Goal: Information Seeking & Learning: Check status

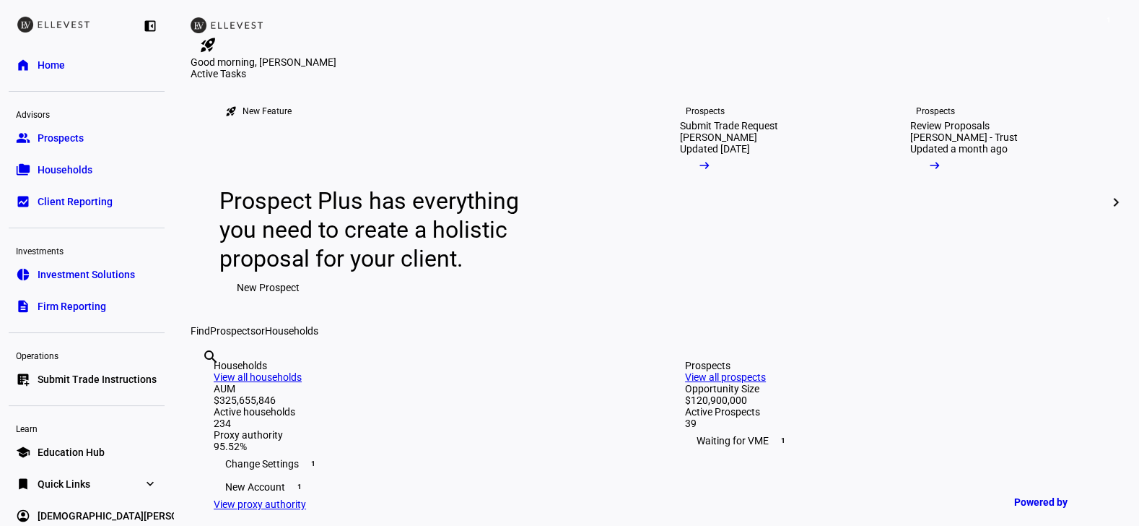
scroll to position [19, 0]
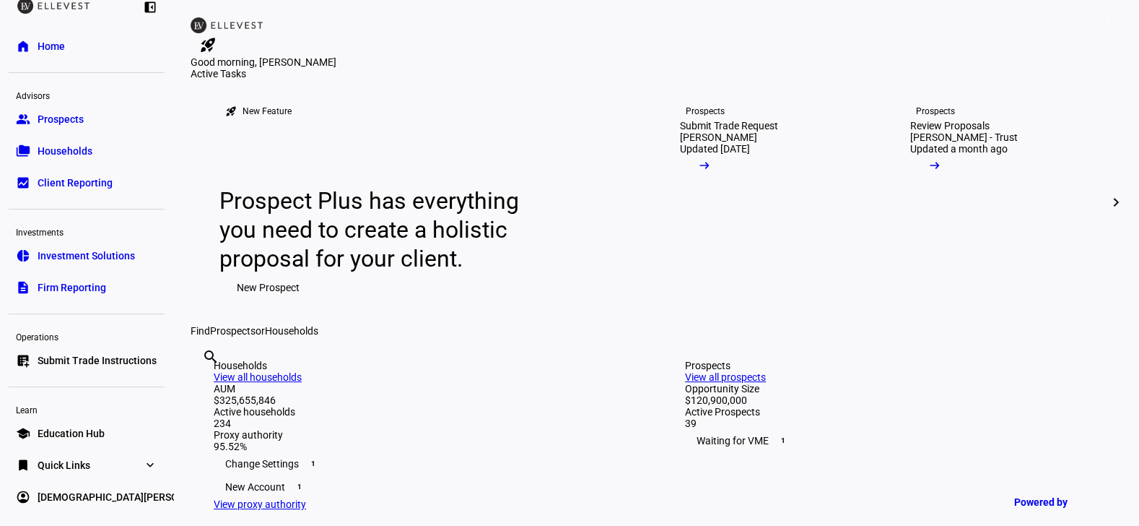
click at [104, 157] on link "folder_copy Households" at bounding box center [87, 150] width 156 height 29
click at [101, 154] on link "folder_copy Households" at bounding box center [87, 150] width 156 height 29
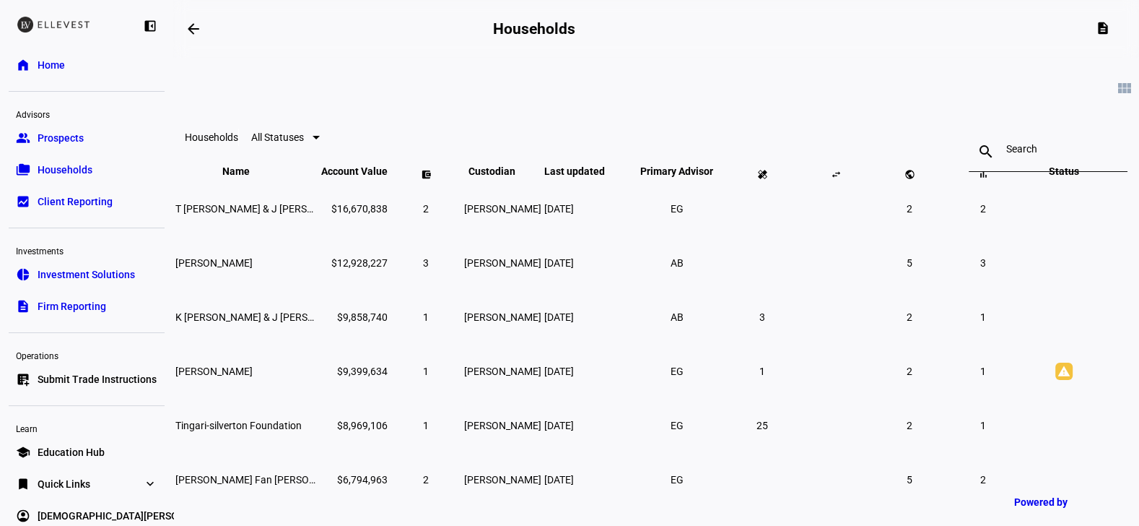
click at [1006, 152] on input at bounding box center [1048, 149] width 84 height 12
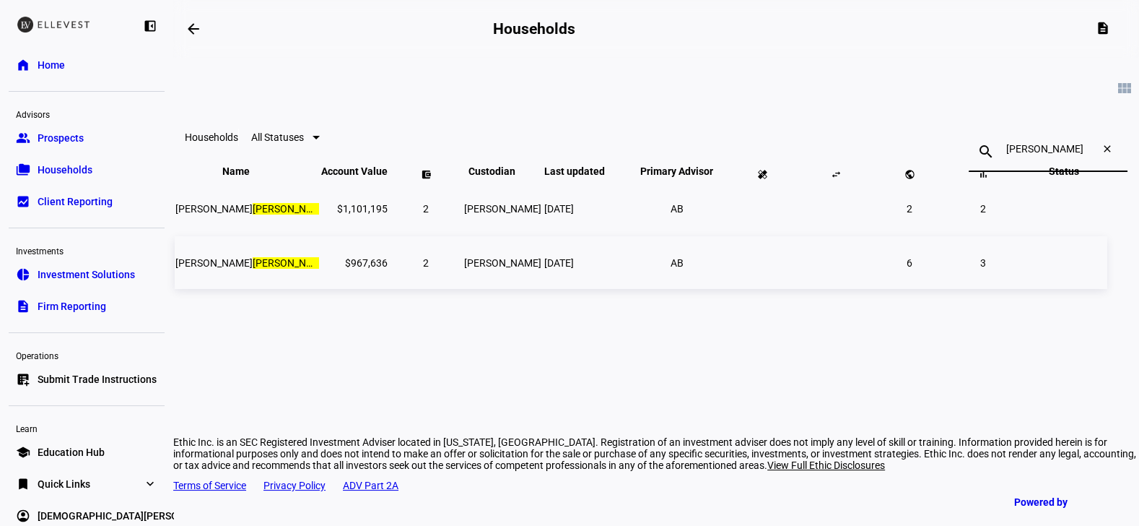
type input "[PERSON_NAME]"
click at [416, 269] on mark "[PERSON_NAME]" at bounding box center [454, 263] width 77 height 12
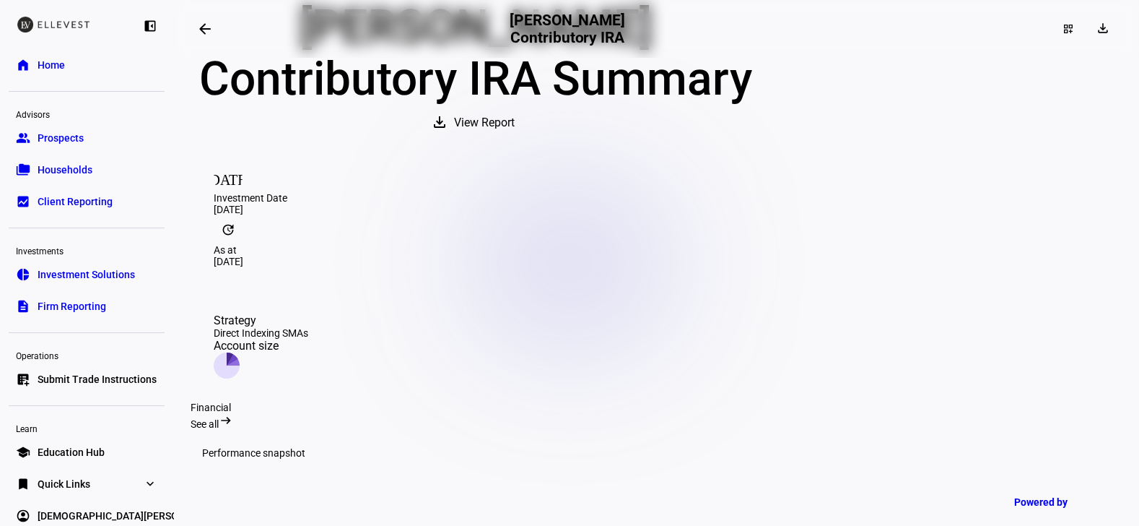
scroll to position [84, 0]
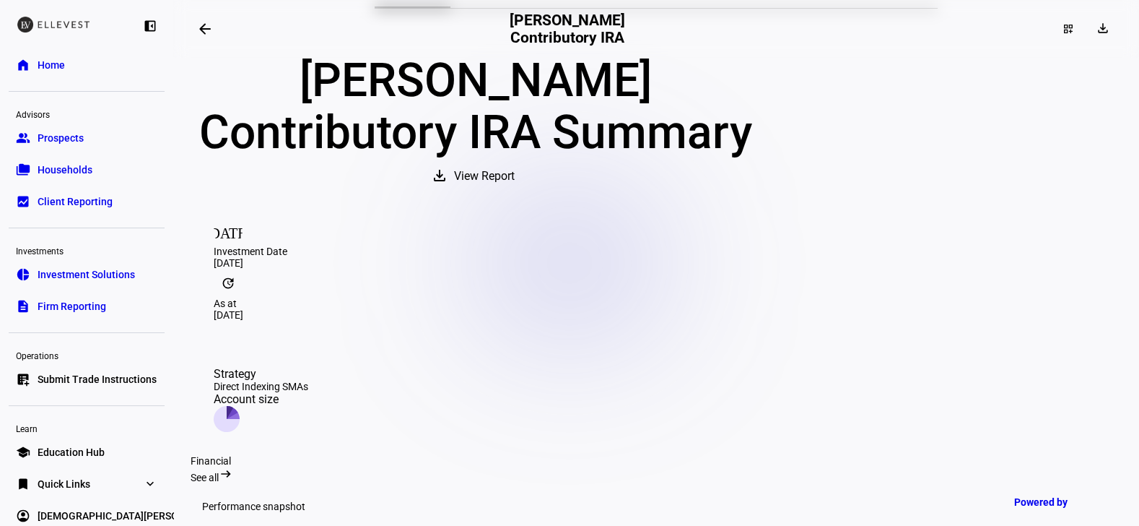
click at [194, 31] on span at bounding box center [205, 29] width 35 height 35
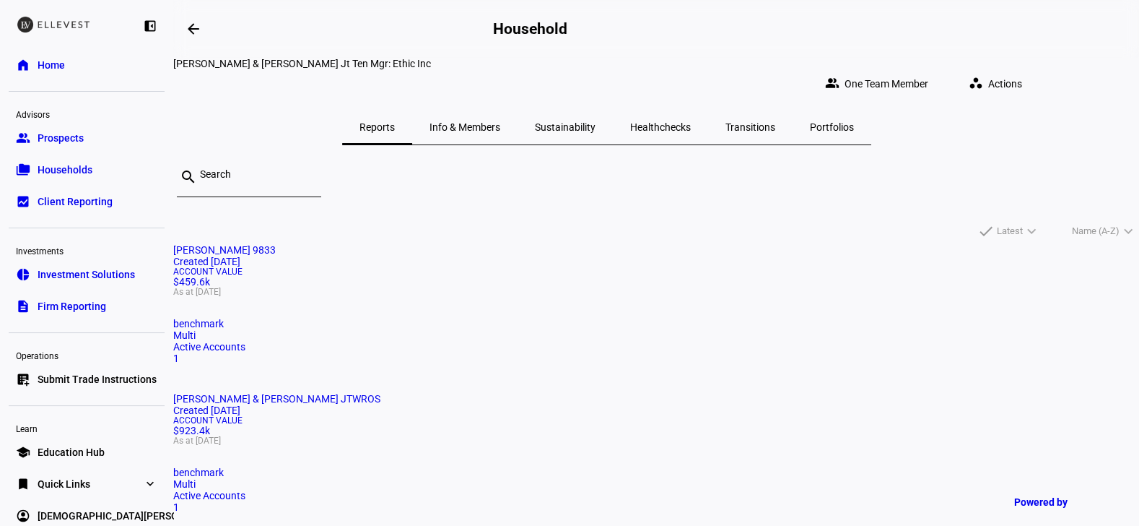
click at [854, 125] on span "Portfolios" at bounding box center [832, 127] width 44 height 35
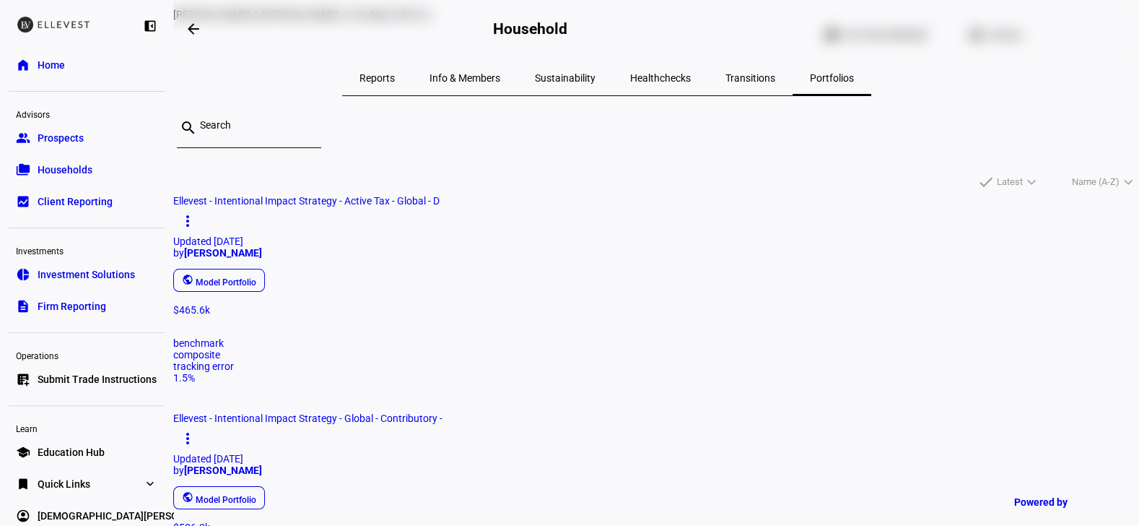
scroll to position [51, 0]
click at [443, 411] on span "Ellevest - Intentional Impact Strategy - Global - Contributory -" at bounding box center [307, 417] width 269 height 12
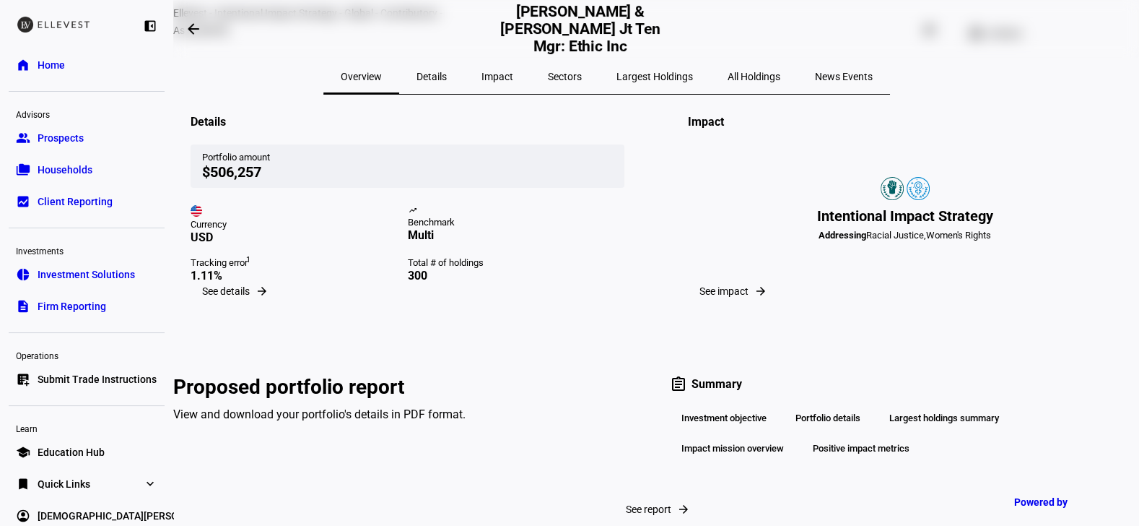
click at [780, 71] on span "All Holdings" at bounding box center [754, 76] width 53 height 10
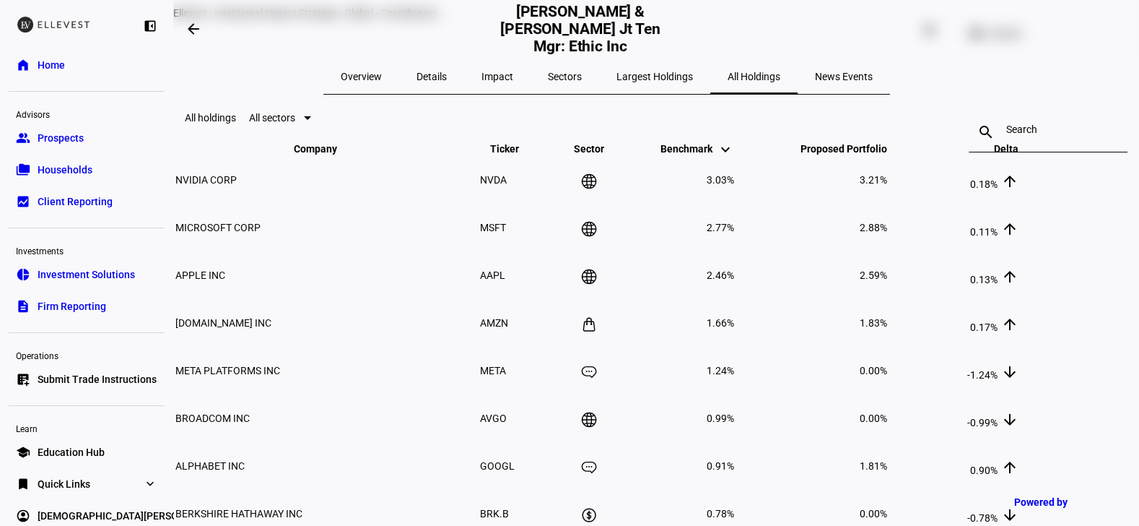
click at [969, 141] on mat-icon "search" at bounding box center [986, 131] width 35 height 17
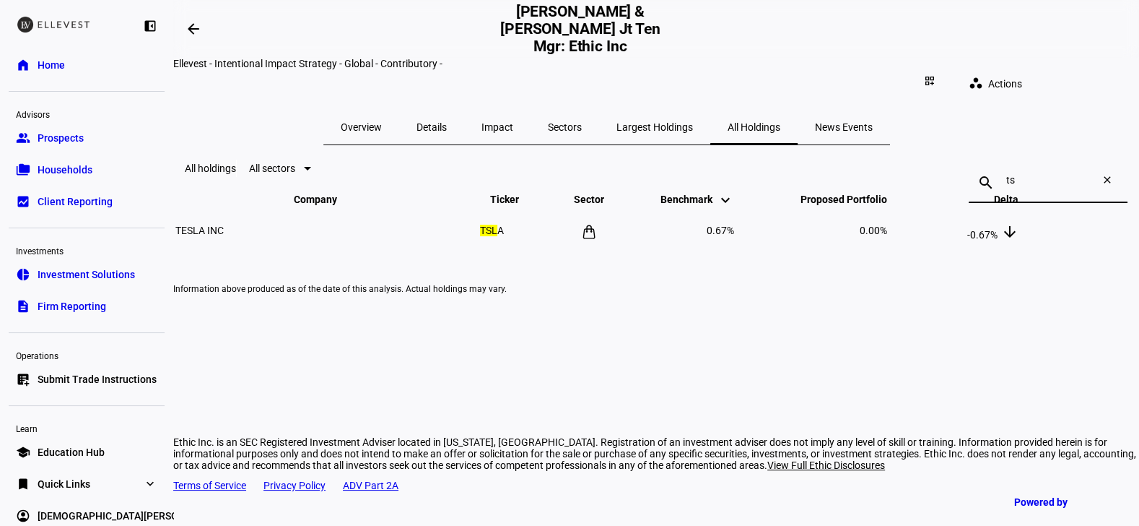
type input "t"
type input "nflx"
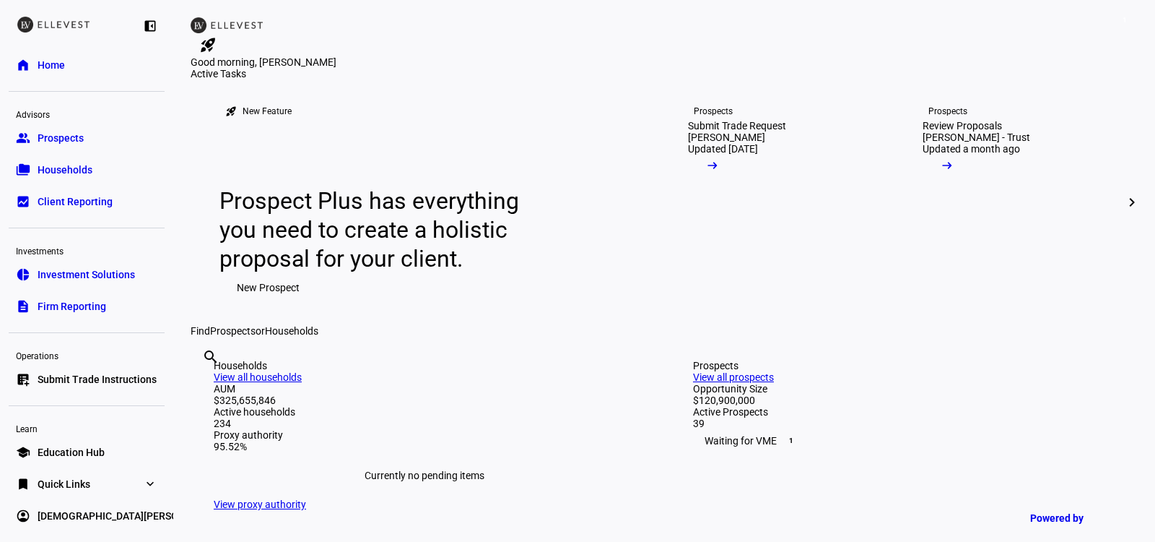
click at [73, 182] on link "folder_copy Households" at bounding box center [87, 169] width 156 height 29
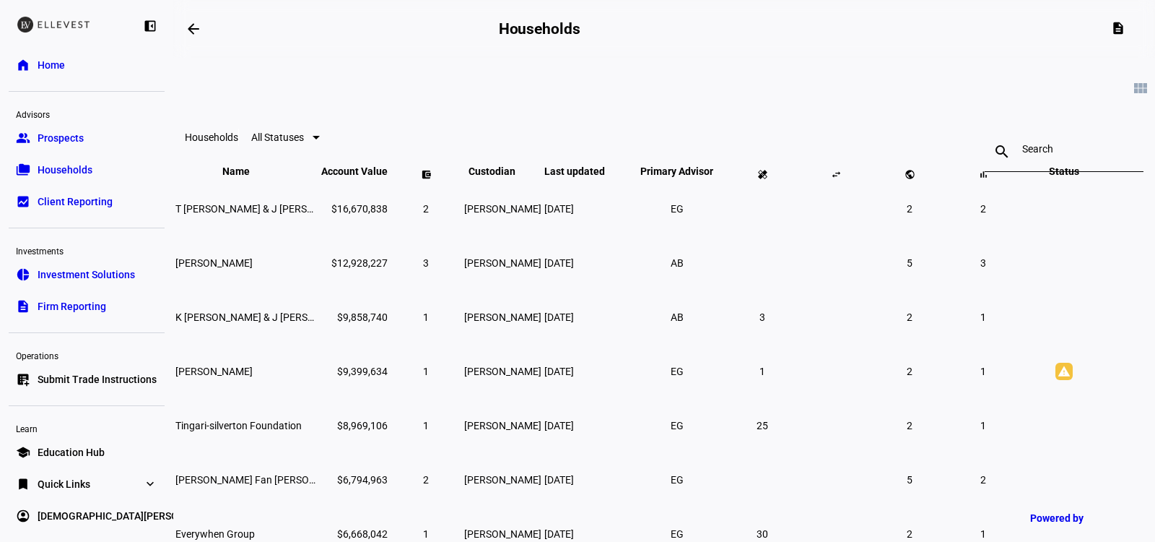
click at [1022, 161] on div at bounding box center [1064, 151] width 84 height 40
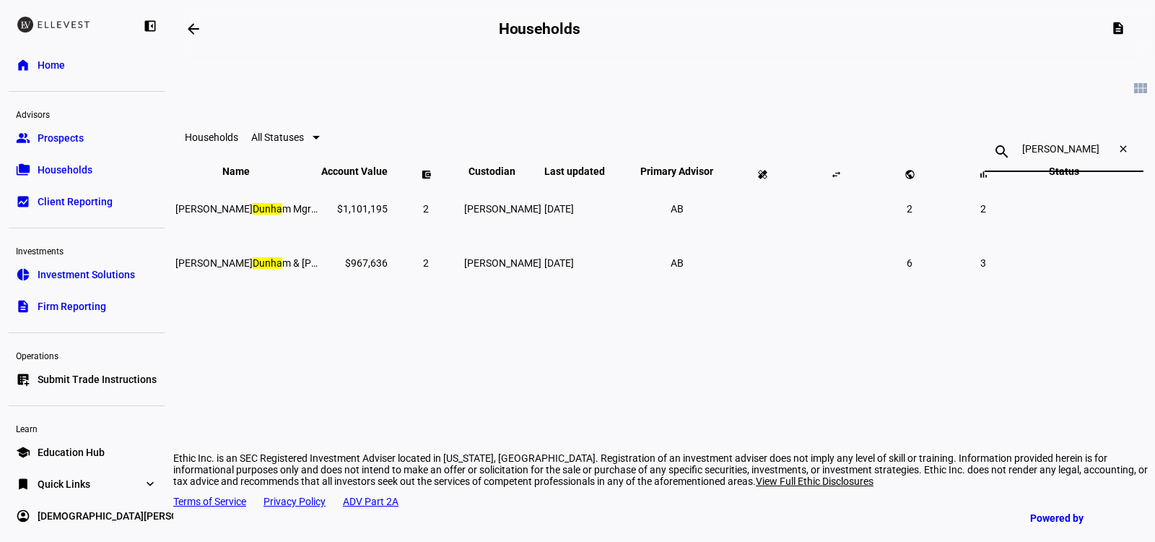
type input "[PERSON_NAME]"
click at [345, 269] on span "[PERSON_NAME] & [PERSON_NAME] Jt Ten Mgr: Ethic Inc" at bounding box center [379, 263] width 408 height 12
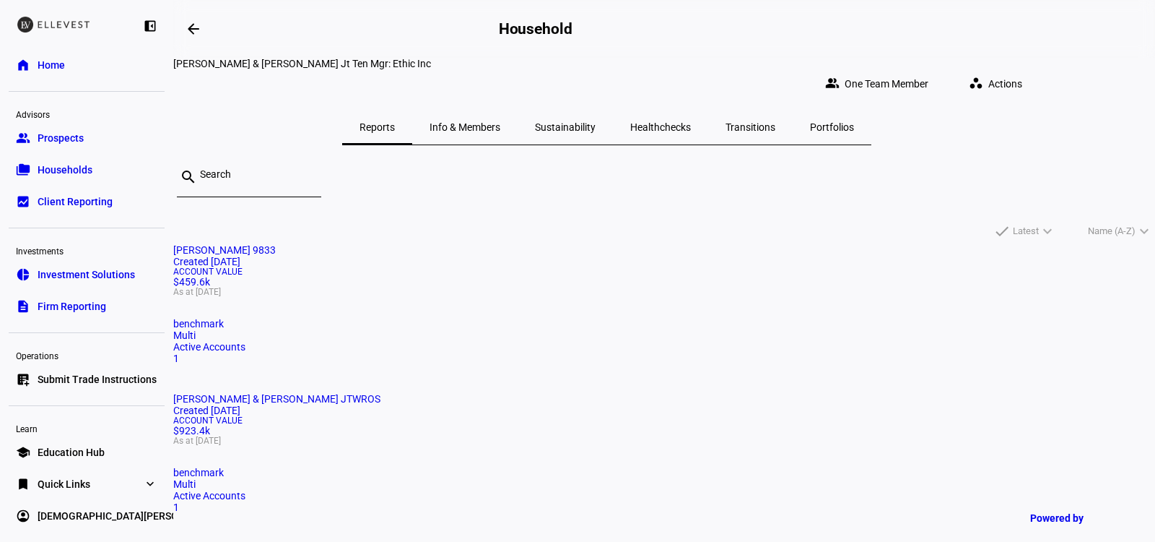
click at [871, 118] on div "Portfolios" at bounding box center [832, 127] width 79 height 35
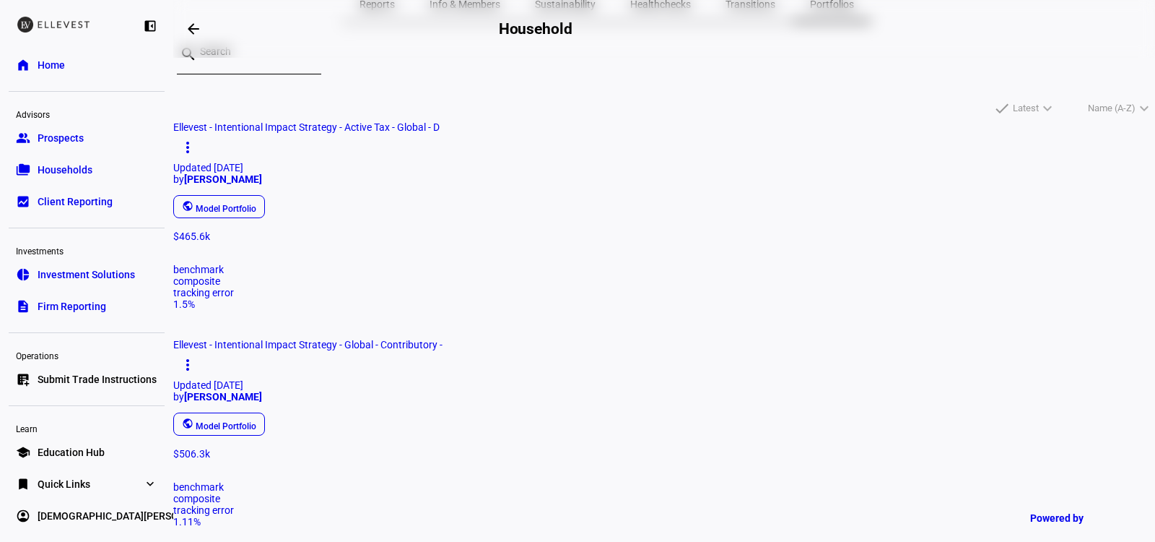
scroll to position [126, 0]
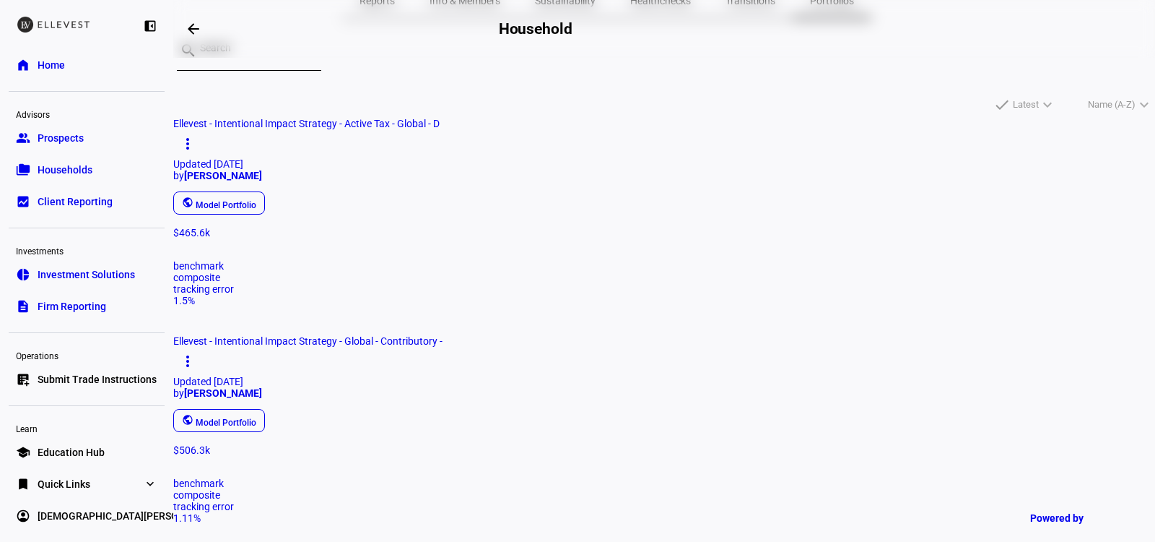
click at [443, 335] on span "Ellevest - Intentional Impact Strategy - Global - Contributory -" at bounding box center [307, 341] width 269 height 12
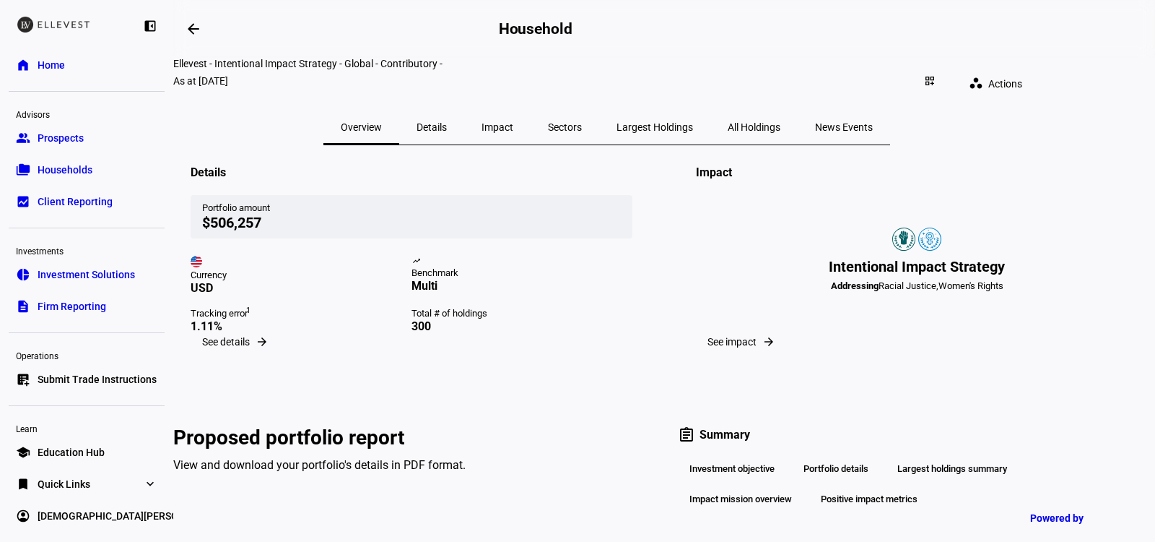
click at [780, 122] on span "All Holdings" at bounding box center [754, 127] width 53 height 10
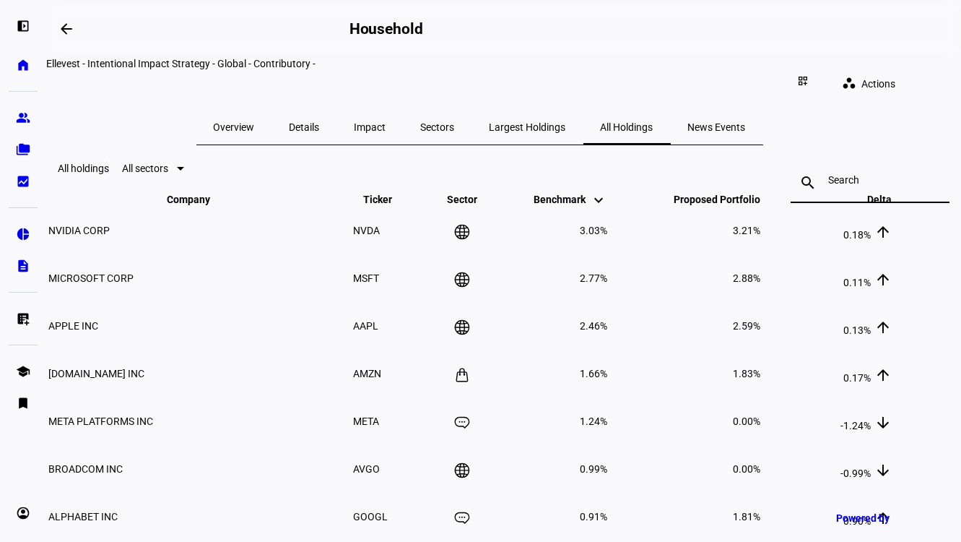
click at [873, 186] on input at bounding box center [870, 180] width 84 height 12
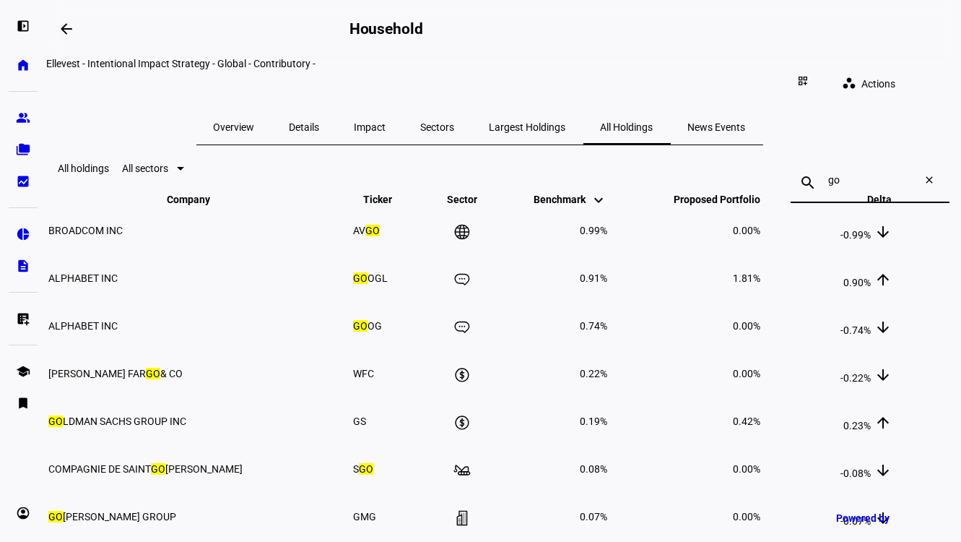
type input "g"
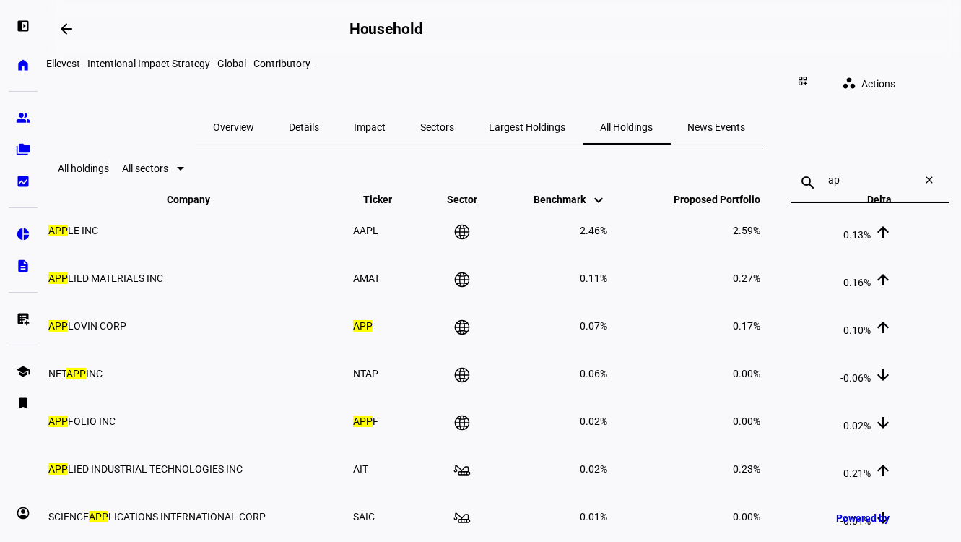
type input "a"
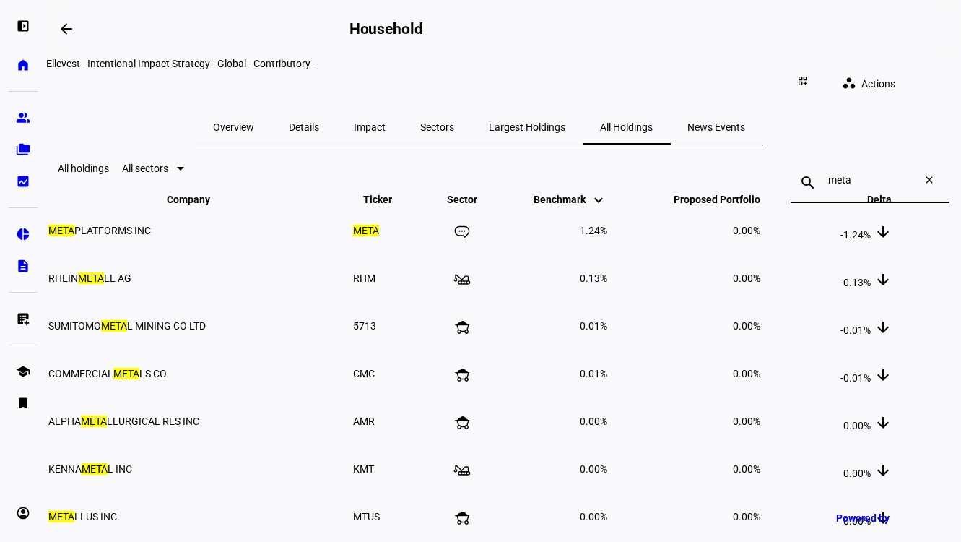
click at [828, 186] on input "meta" at bounding box center [870, 180] width 84 height 12
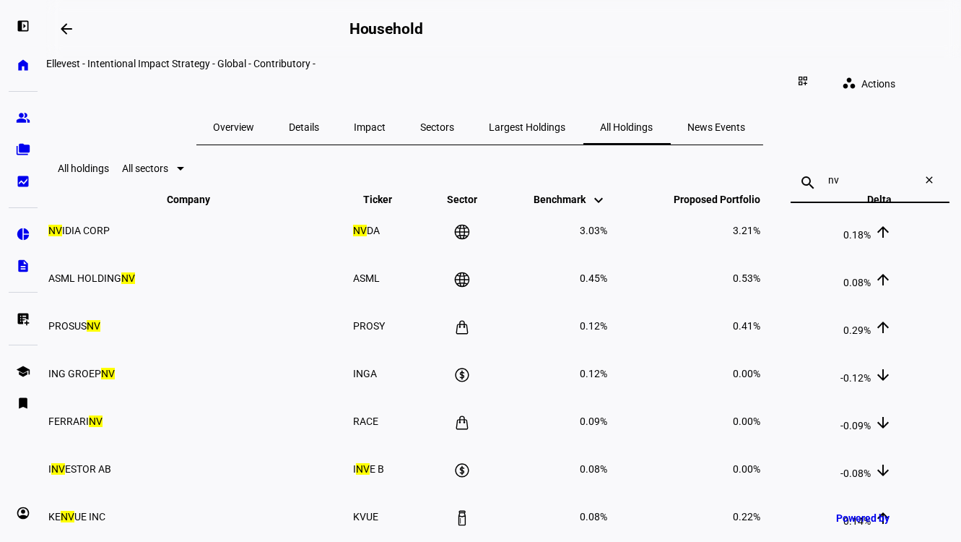
type input "n"
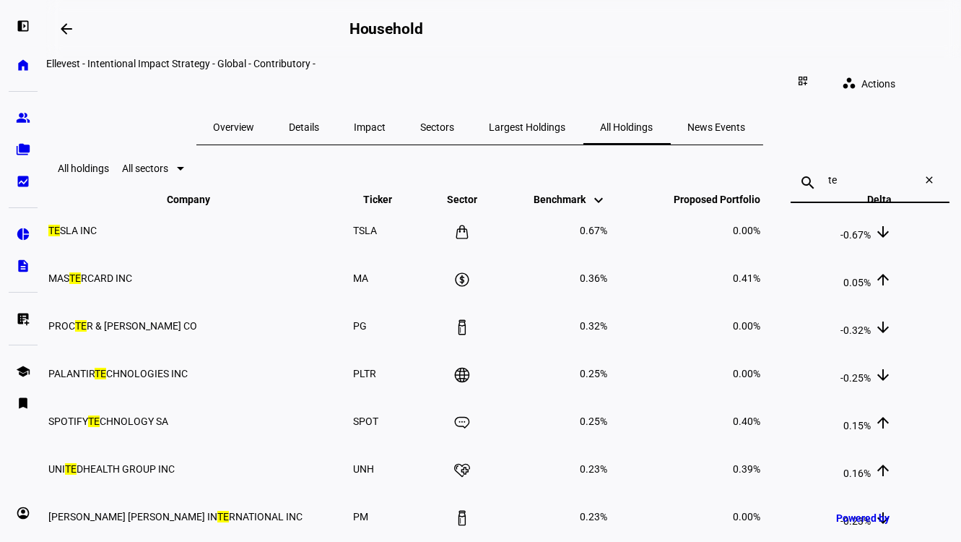
type input "t"
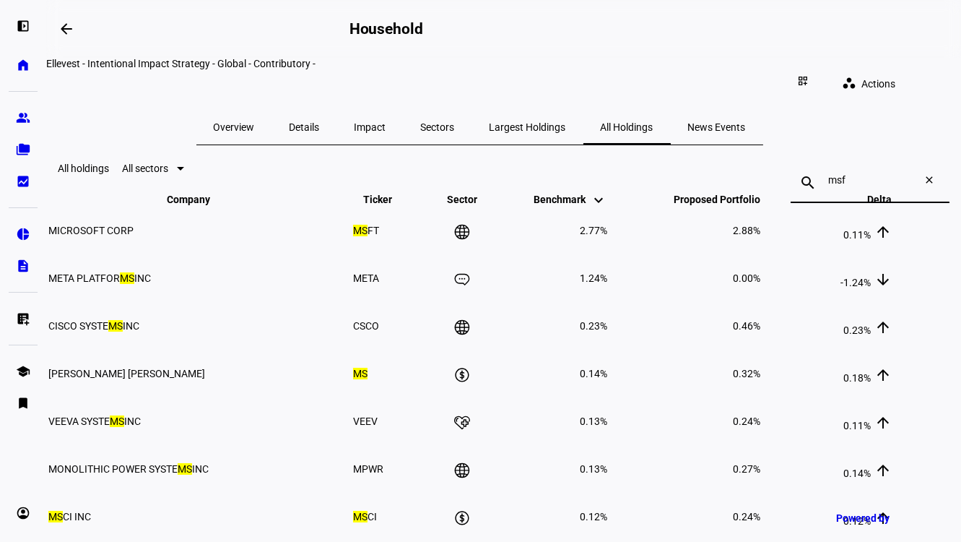
type input "msft"
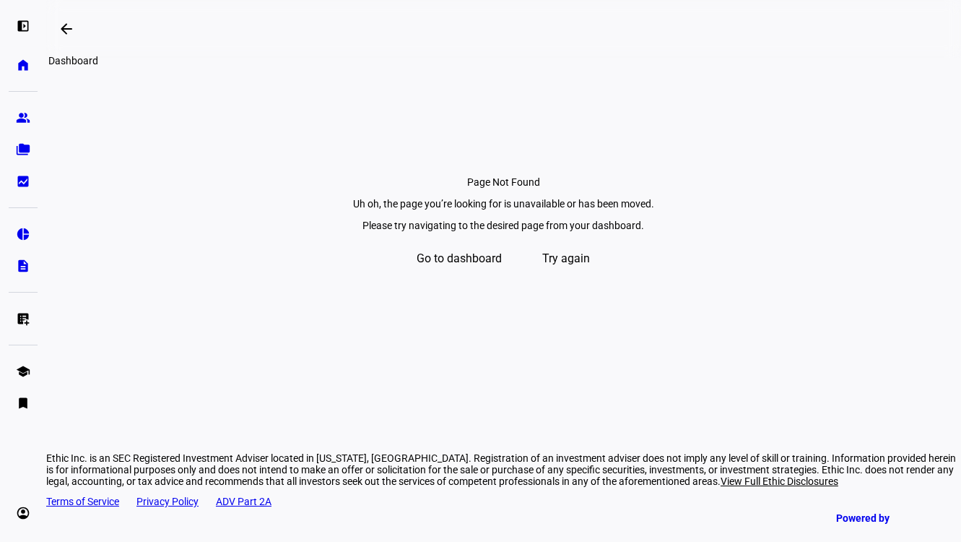
click at [66, 32] on mat-icon "arrow_backwards" at bounding box center [66, 28] width 17 height 17
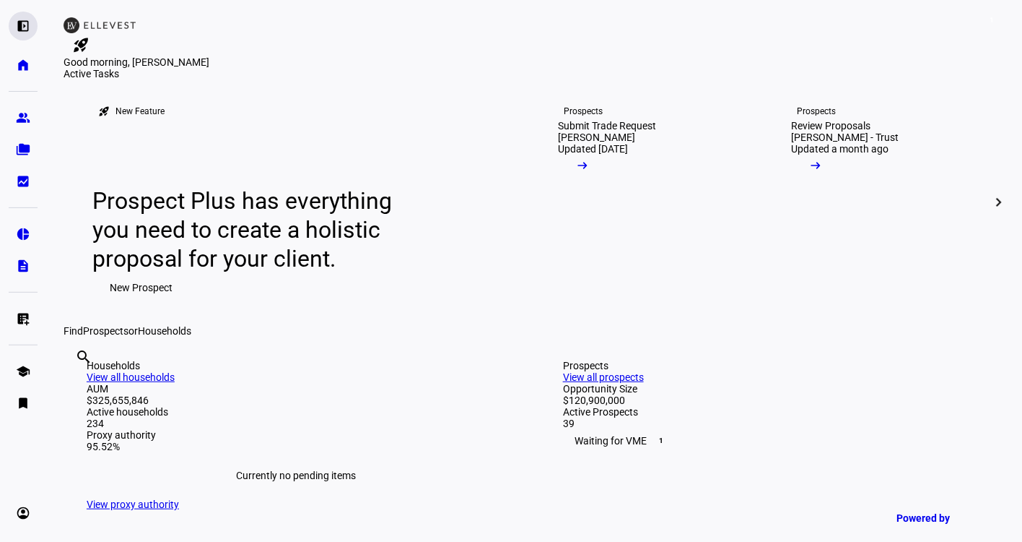
click at [22, 22] on eth-mat-symbol "left_panel_open" at bounding box center [23, 26] width 14 height 14
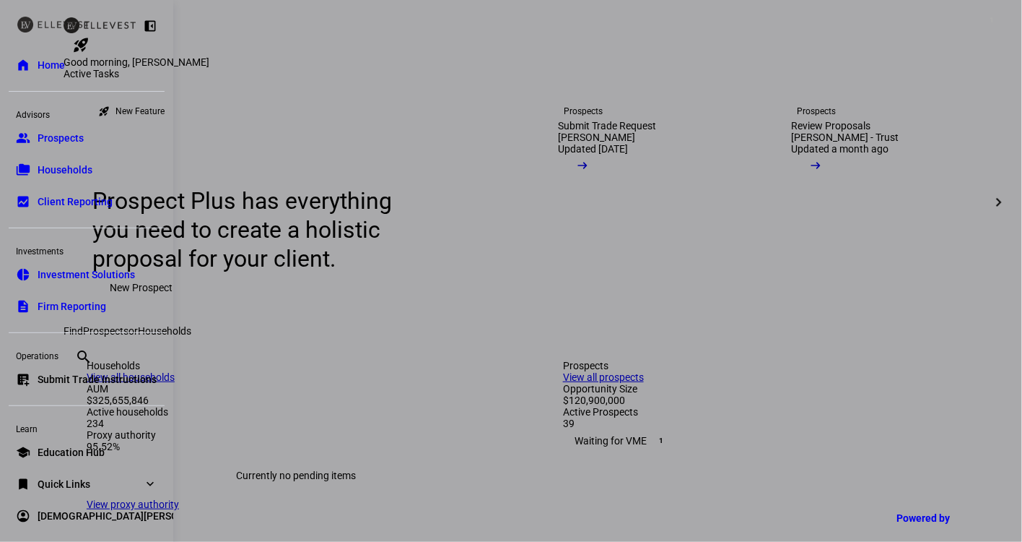
click at [70, 168] on span "Households" at bounding box center [65, 169] width 55 height 14
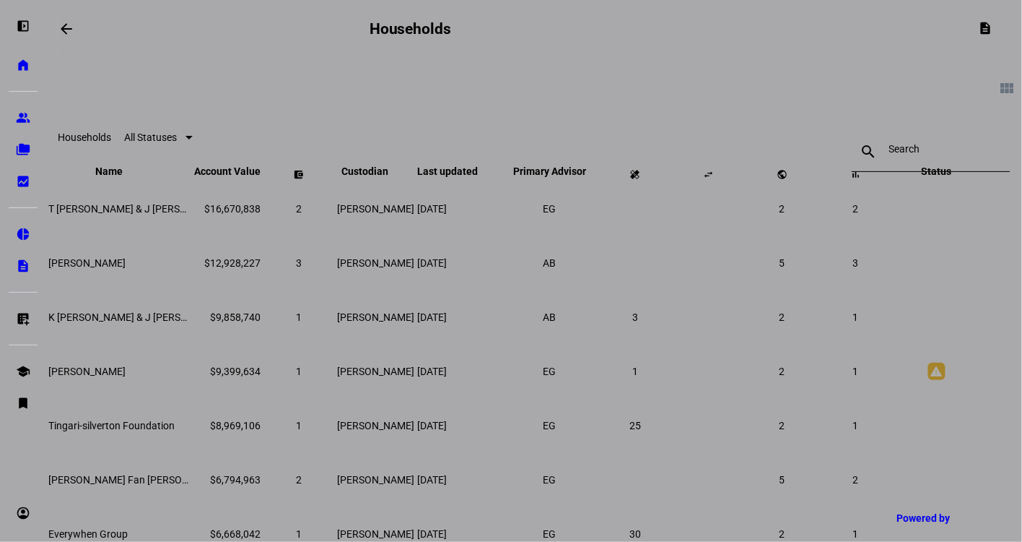
click at [830, 175] on div at bounding box center [511, 271] width 1022 height 542
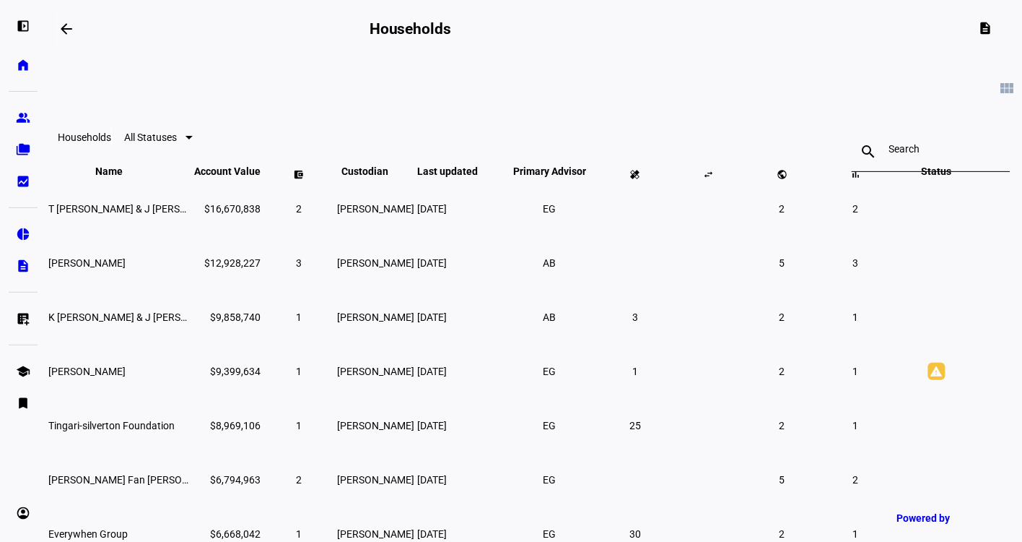
click at [829, 154] on div at bounding box center [511, 271] width 1022 height 542
click at [890, 153] on input at bounding box center [932, 149] width 84 height 12
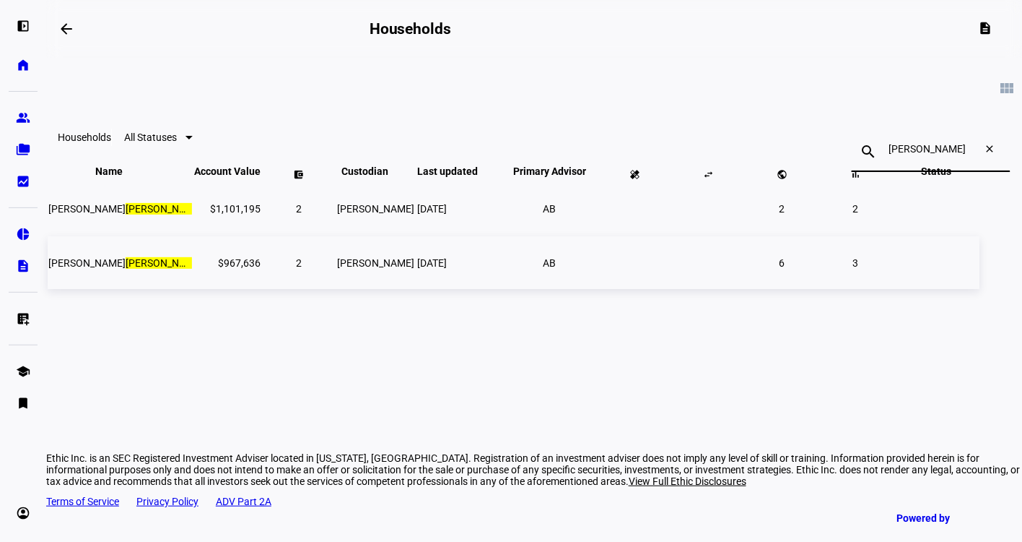
type input "[PERSON_NAME]"
click at [149, 269] on span "[PERSON_NAME] & [PERSON_NAME] Jt Ten Mgr: Ethic Inc" at bounding box center [252, 263] width 408 height 12
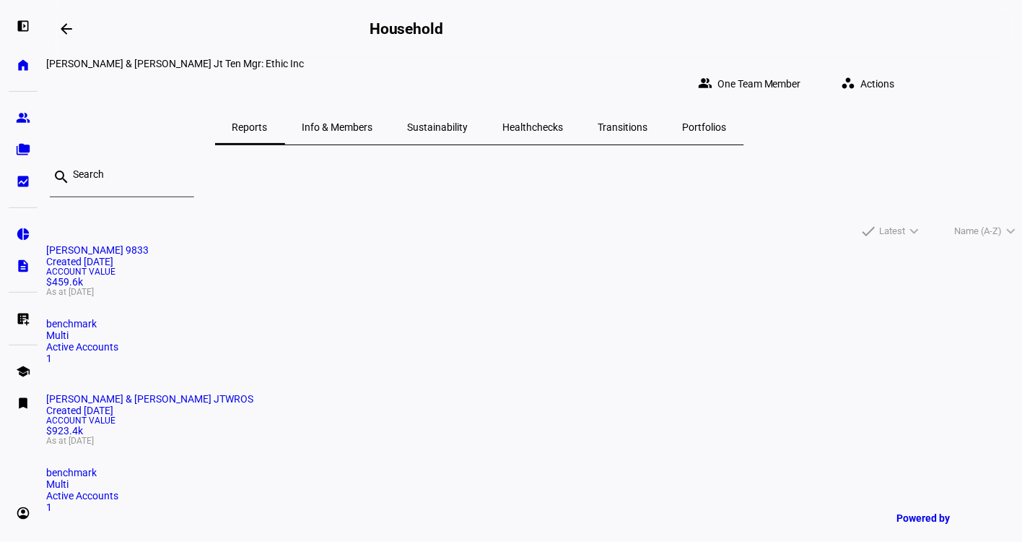
click at [727, 122] on span "Portfolios" at bounding box center [705, 127] width 44 height 10
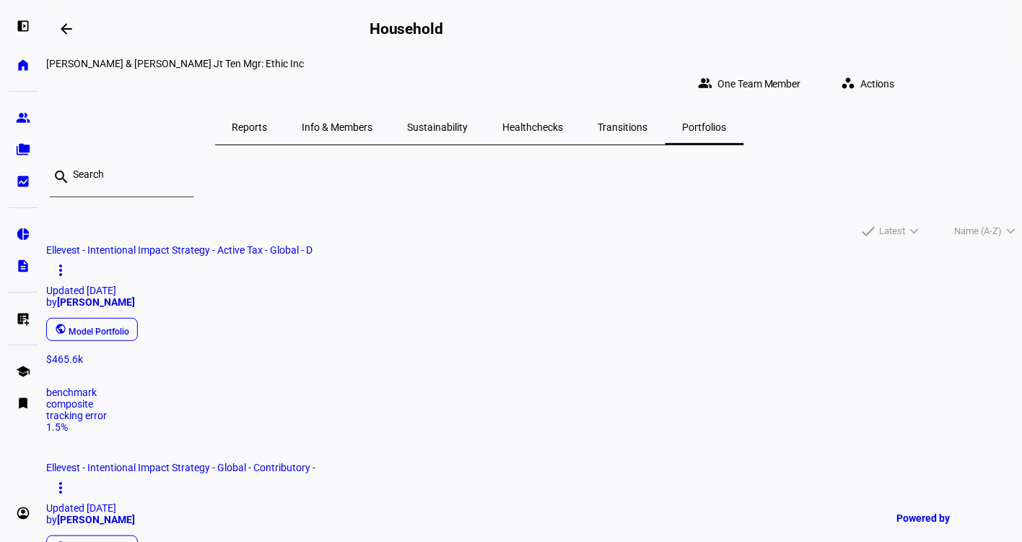
scroll to position [12, 0]
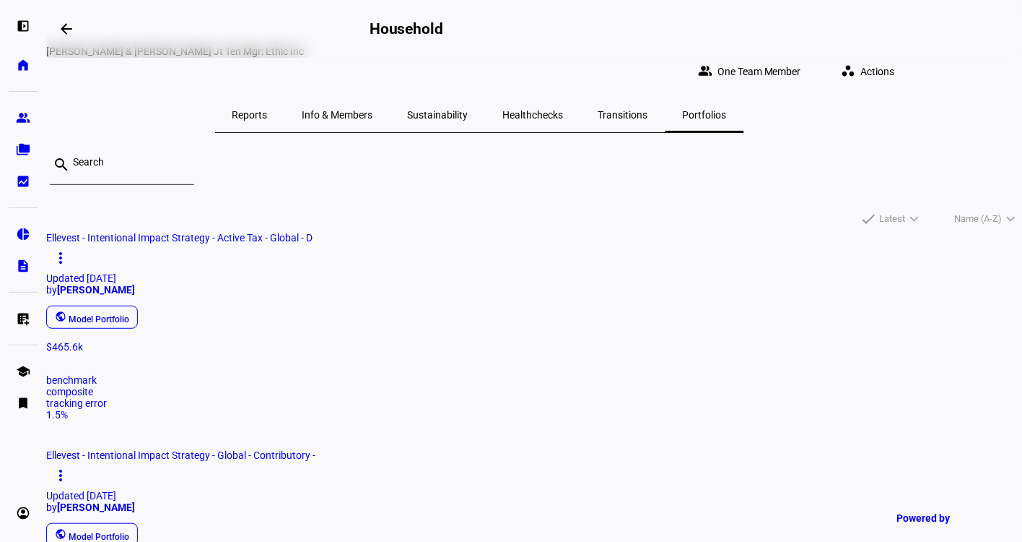
click at [316, 449] on span "Ellevest - Intentional Impact Strategy - Global - Contributory -" at bounding box center [180, 455] width 269 height 12
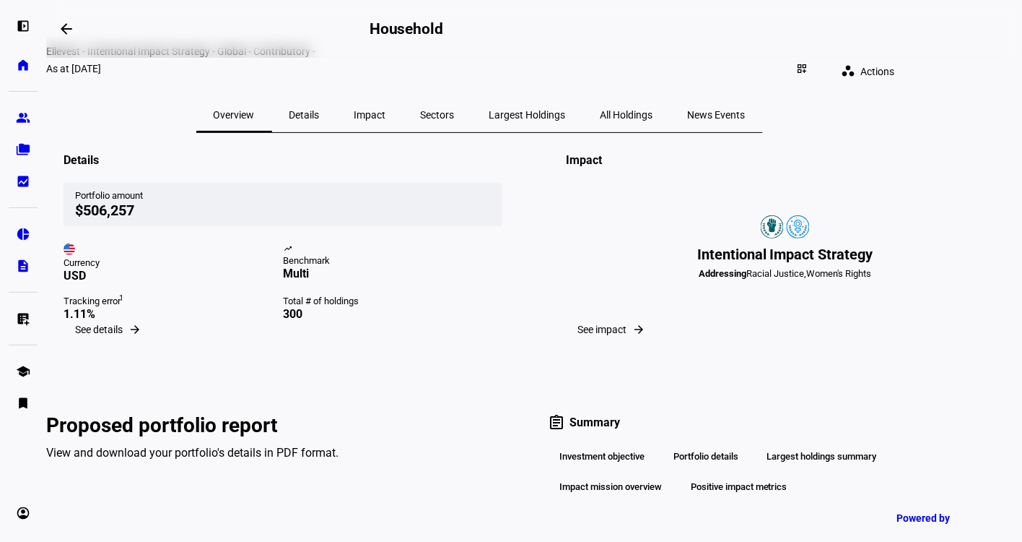
click at [644, 110] on span "All Holdings" at bounding box center [627, 115] width 53 height 10
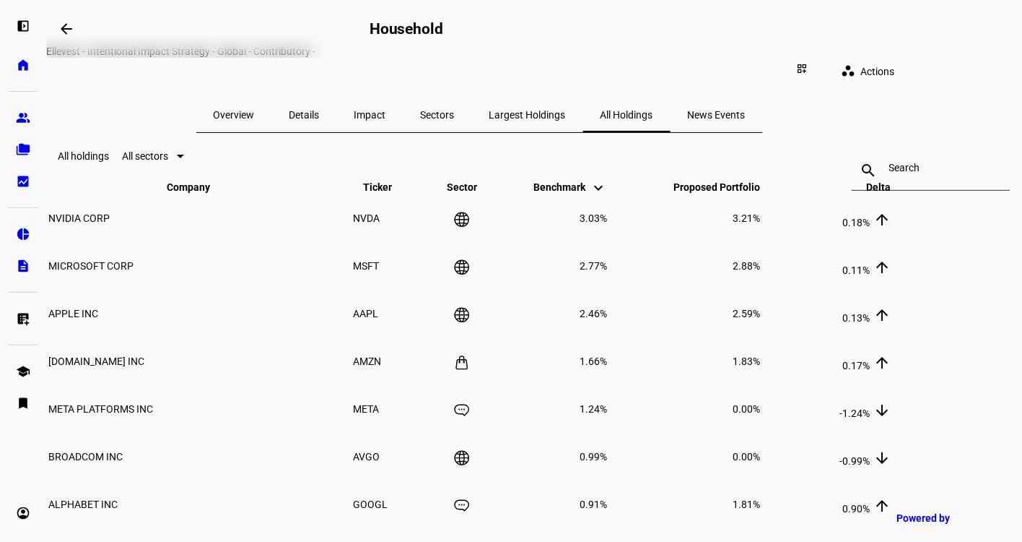
click at [890, 173] on input at bounding box center [932, 168] width 84 height 12
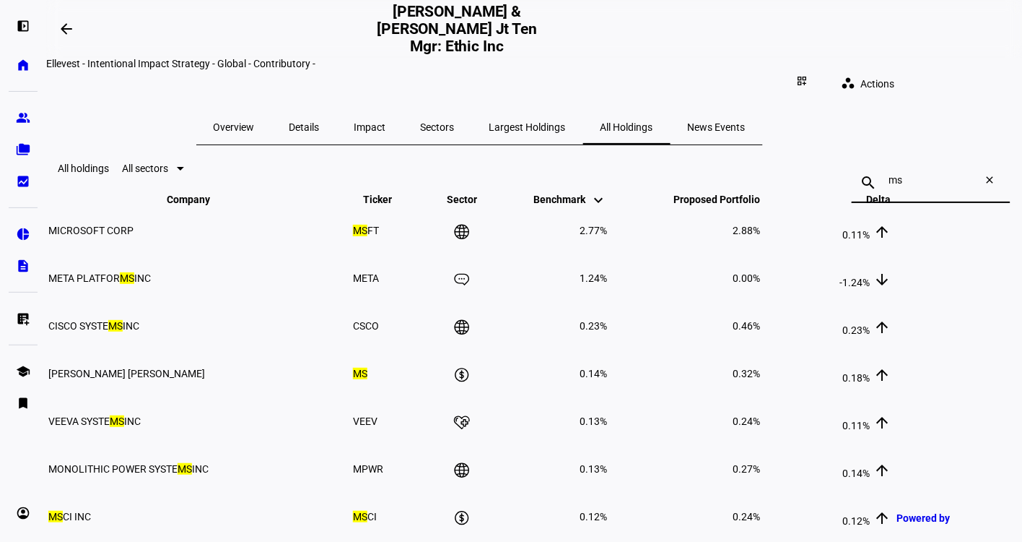
type input "m"
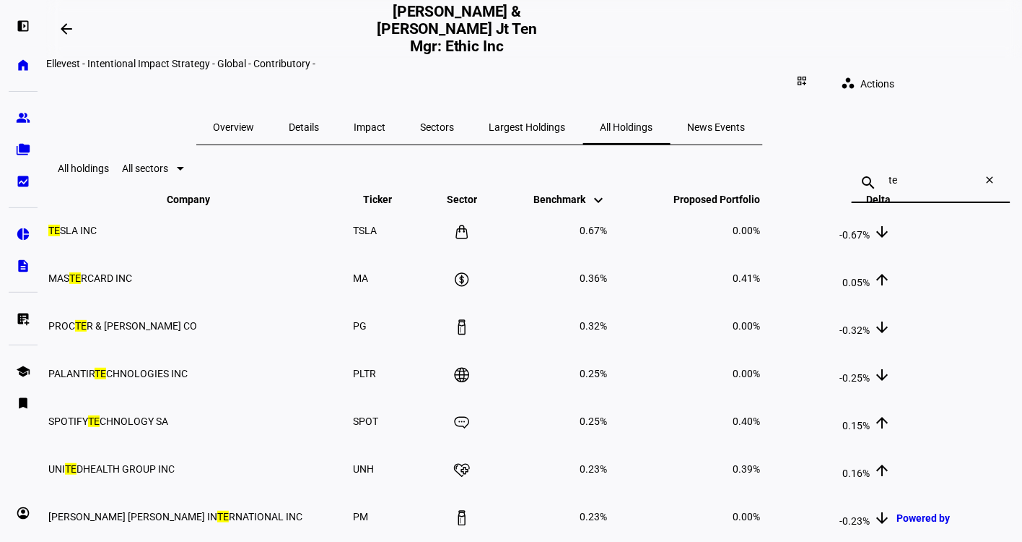
type input "t"
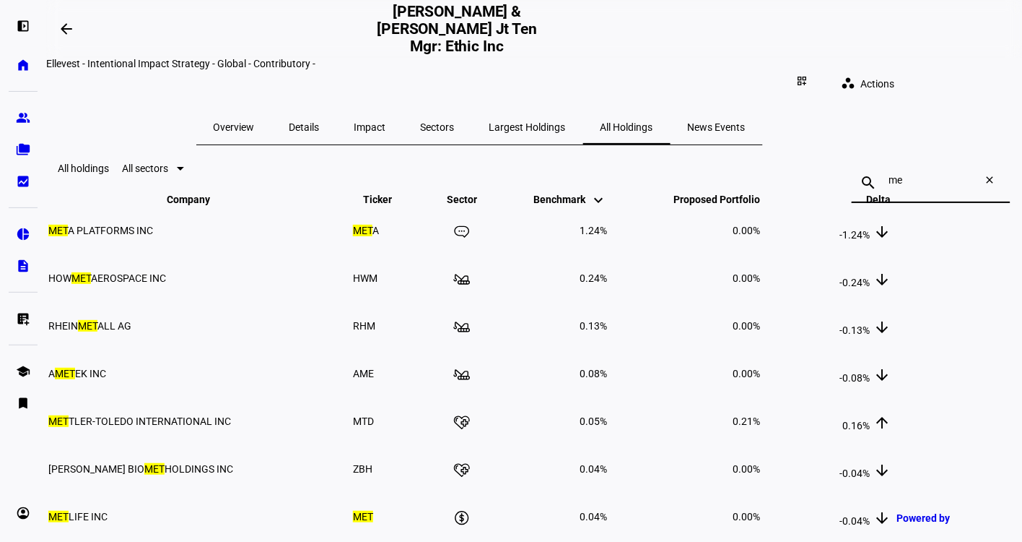
type input "m"
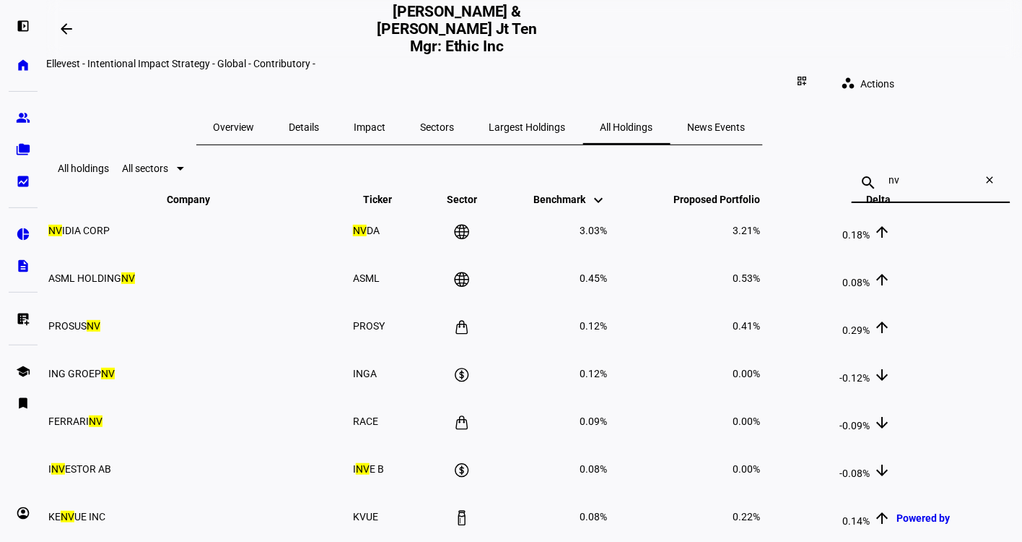
type input "n"
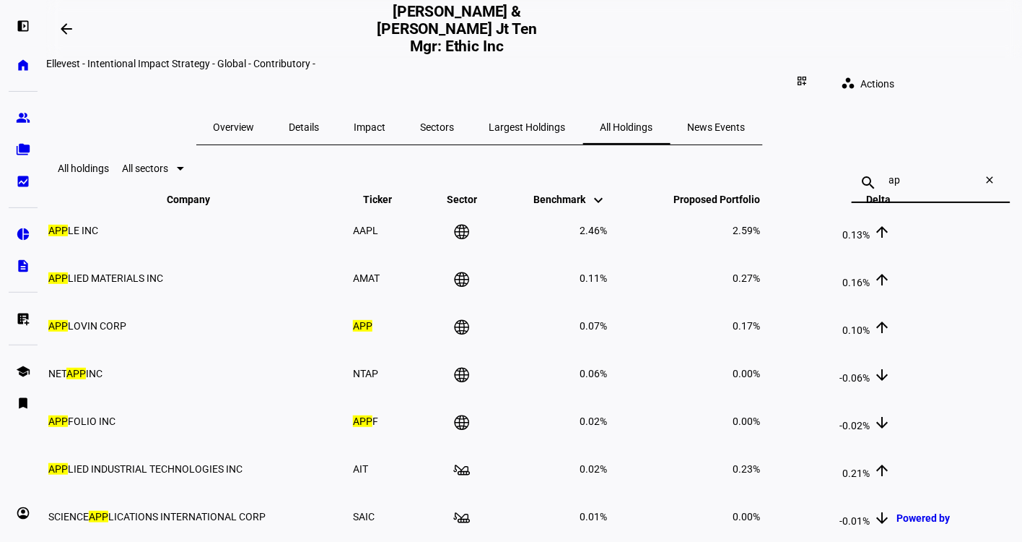
type input "a"
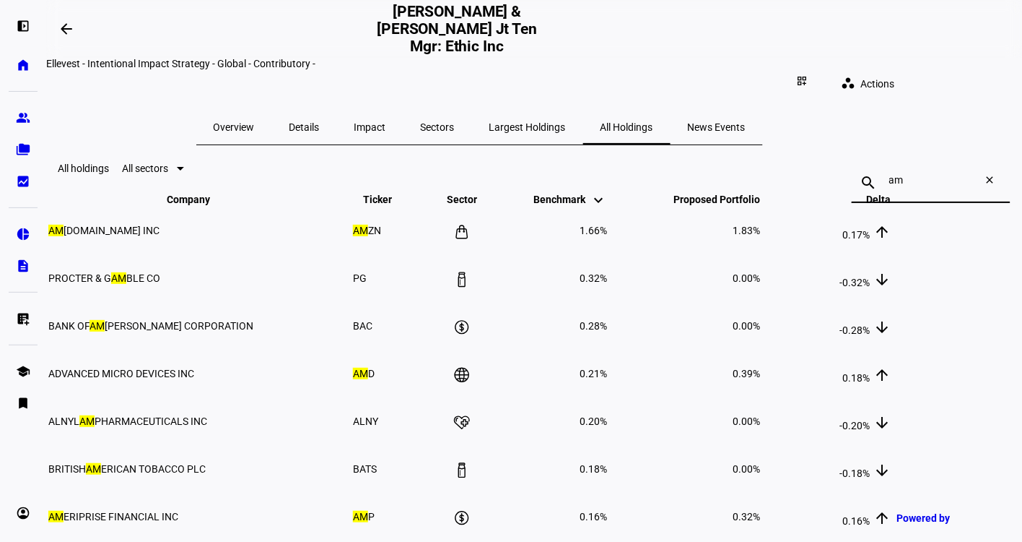
type input "a"
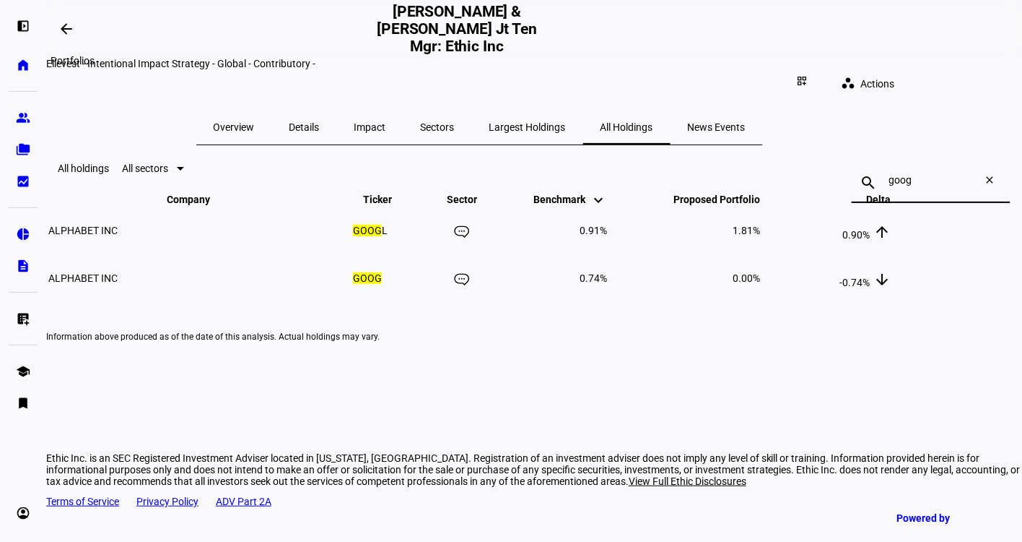
type input "goog"
click at [60, 21] on span at bounding box center [66, 29] width 35 height 35
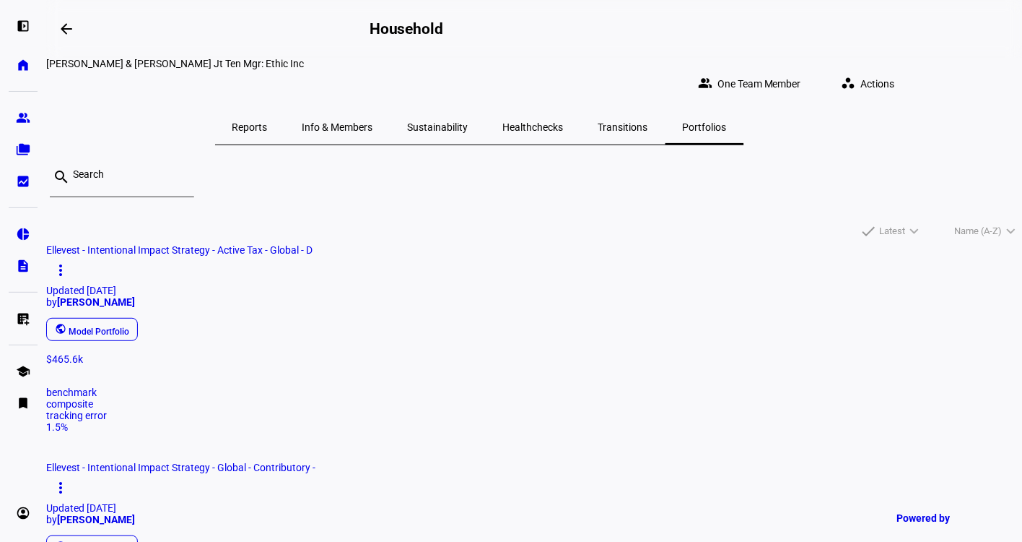
click at [222, 256] on span "Ellevest - Intentional Impact Strategy - Active Tax - Global - D" at bounding box center [179, 250] width 266 height 12
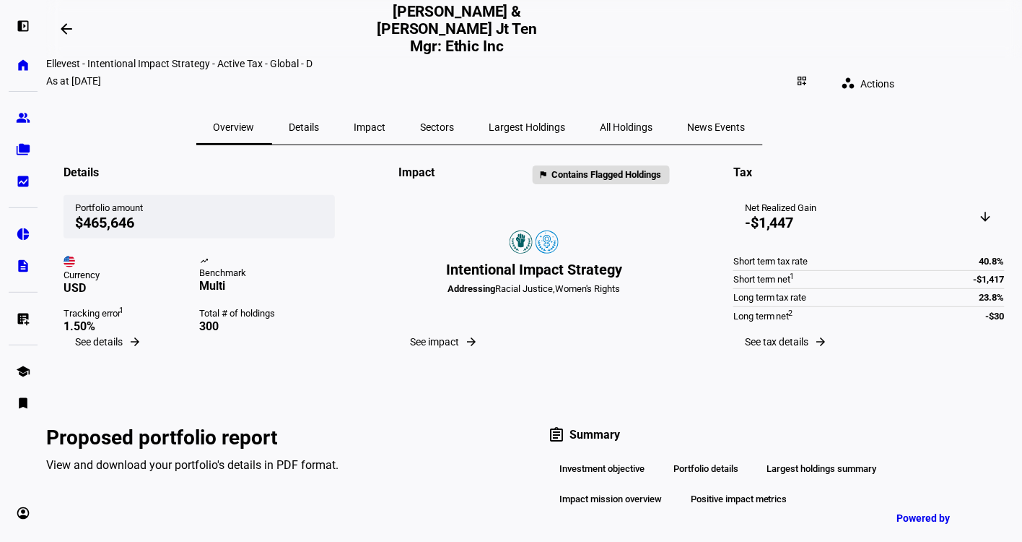
click at [653, 122] on span "All Holdings" at bounding box center [627, 127] width 53 height 10
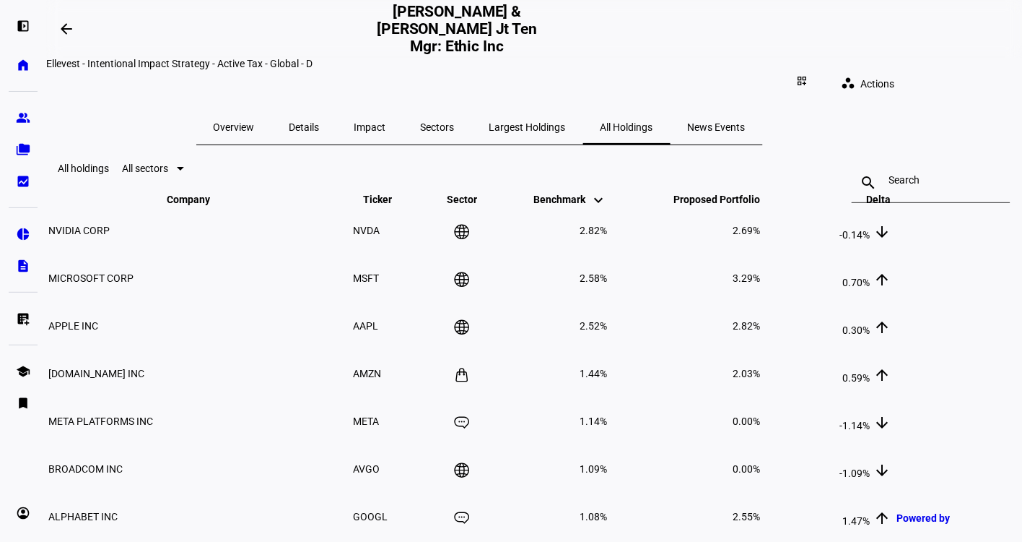
click at [890, 186] on input at bounding box center [932, 180] width 84 height 12
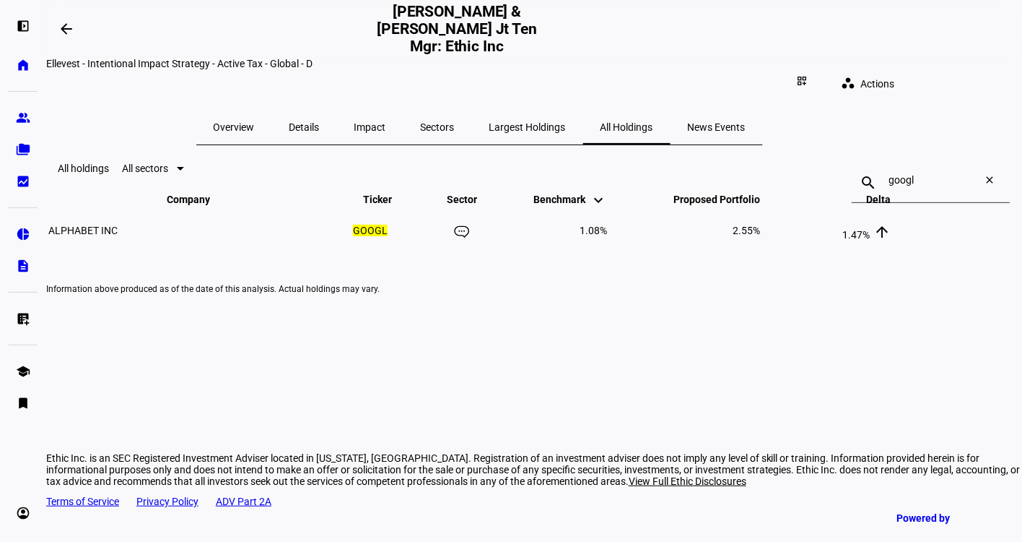
click at [890, 186] on input "googl" at bounding box center [932, 180] width 84 height 12
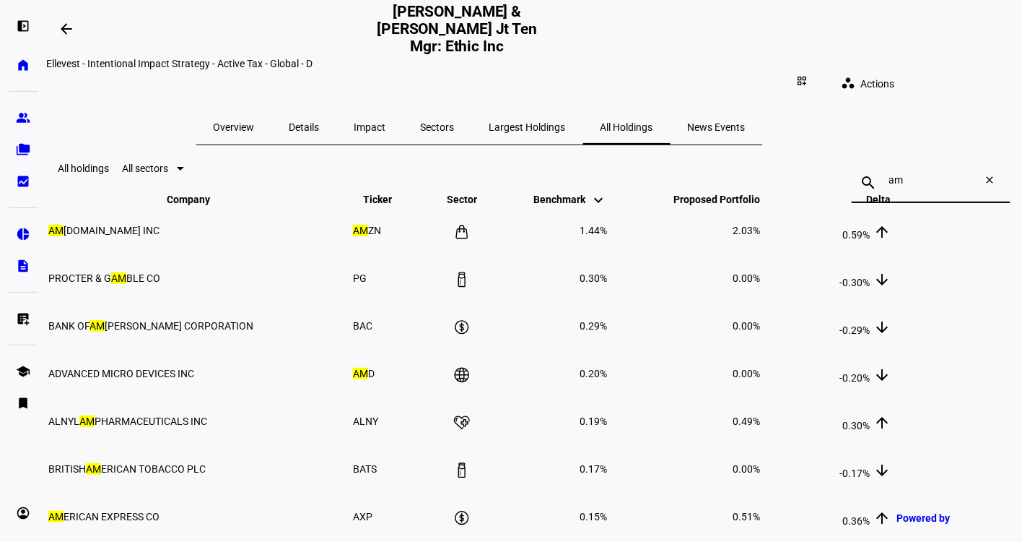
type input "a"
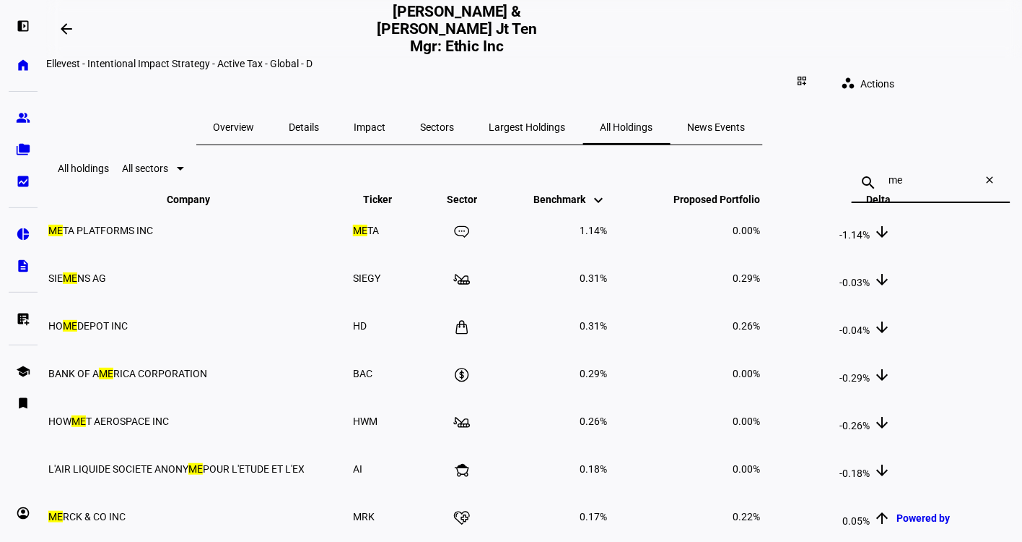
type input "m"
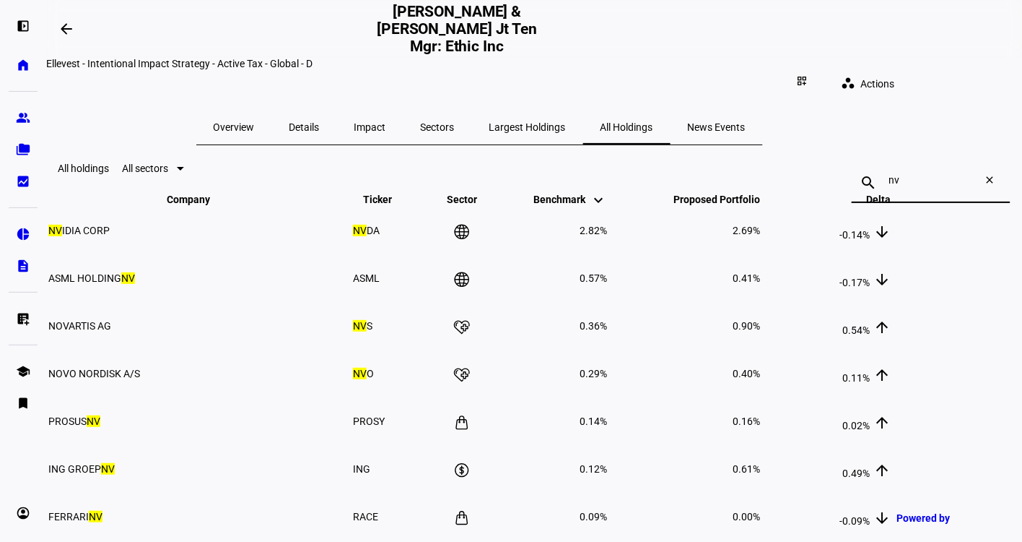
type input "n"
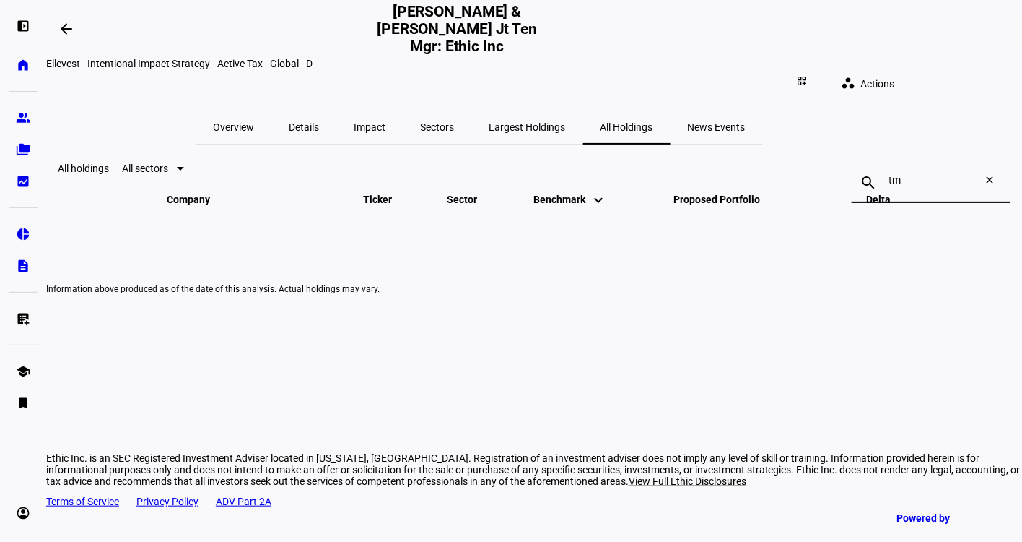
type input "t"
type input "msft"
